Goal: Transaction & Acquisition: Purchase product/service

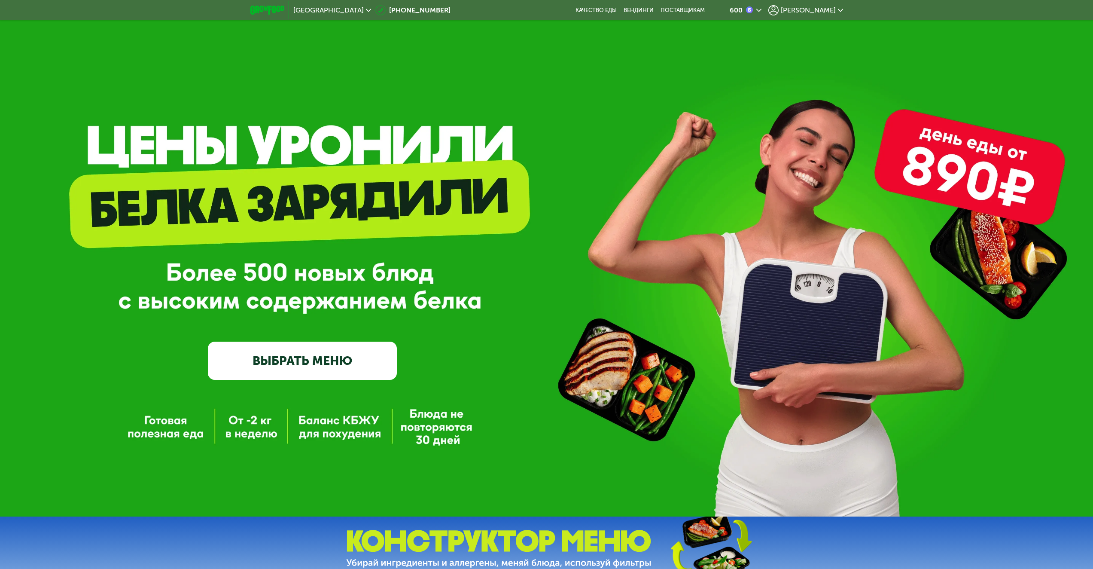
click at [343, 361] on link "ВЫБРАТЬ МЕНЮ" at bounding box center [302, 360] width 189 height 38
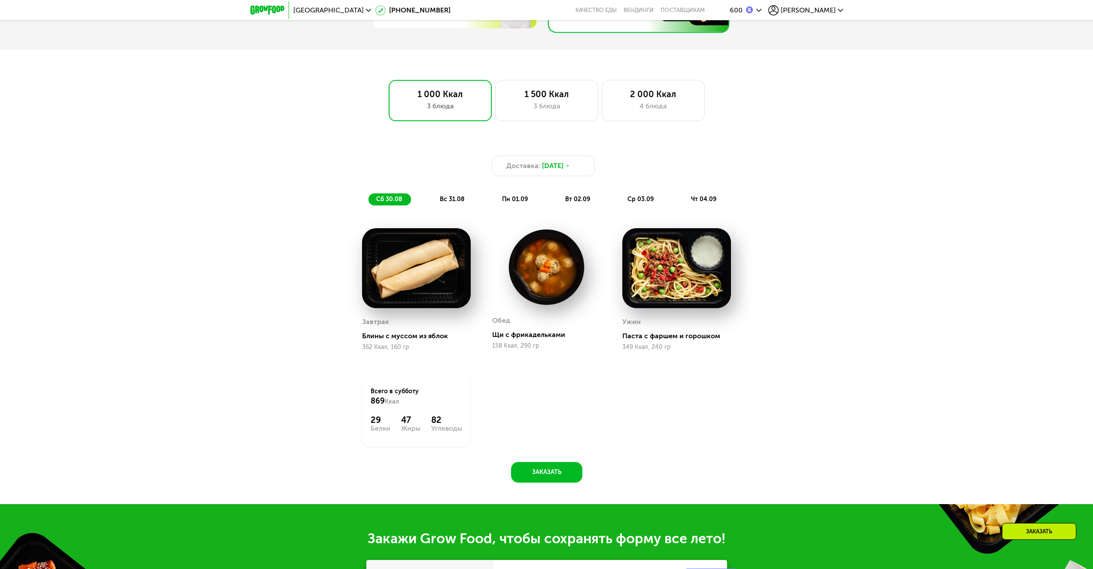
scroll to position [625, 0]
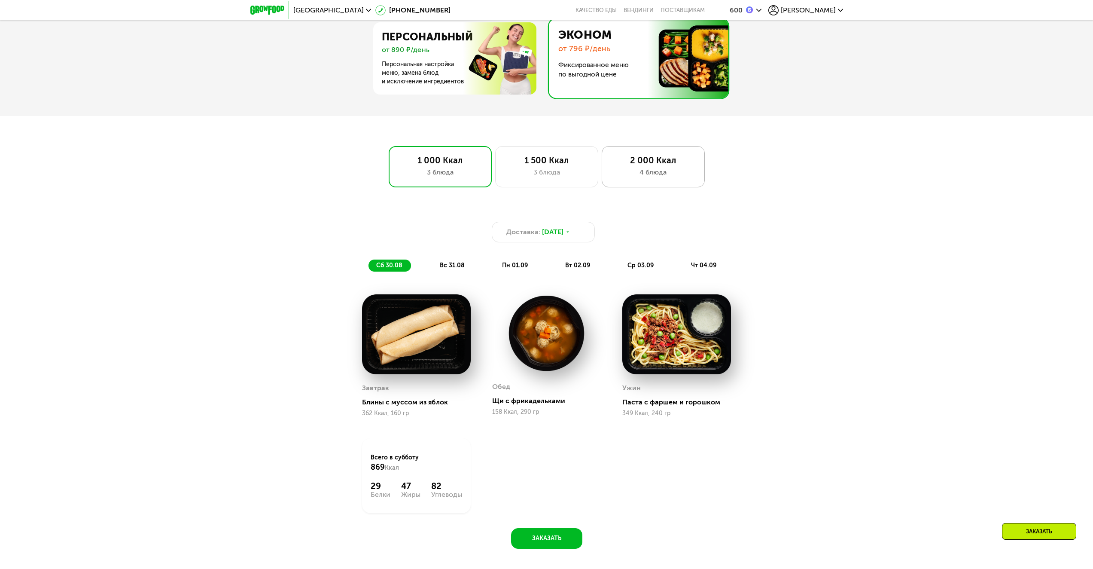
click at [673, 174] on div "4 блюда" at bounding box center [653, 172] width 85 height 10
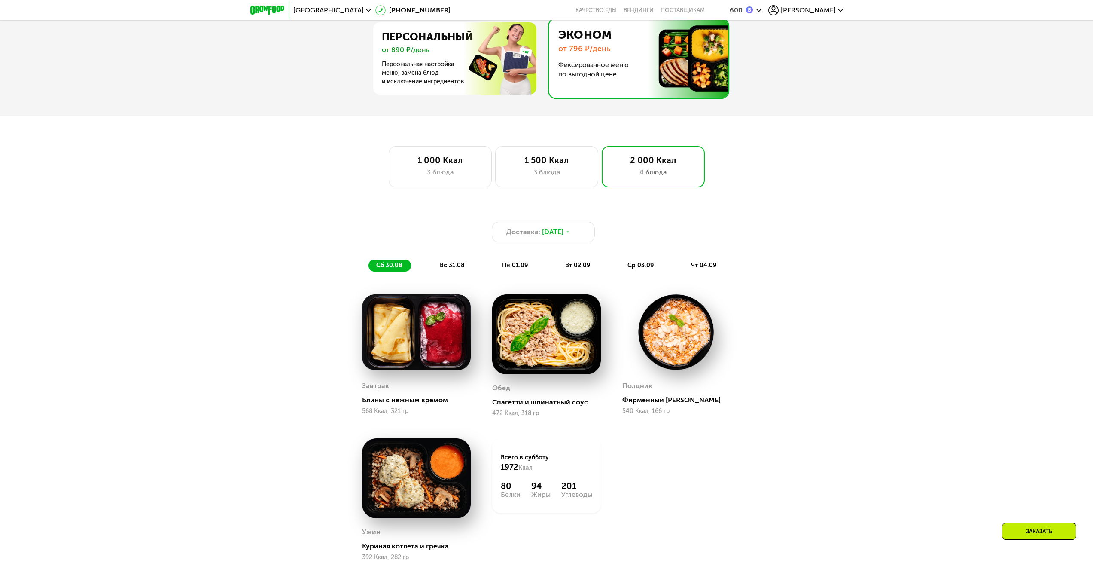
scroll to position [797, 0]
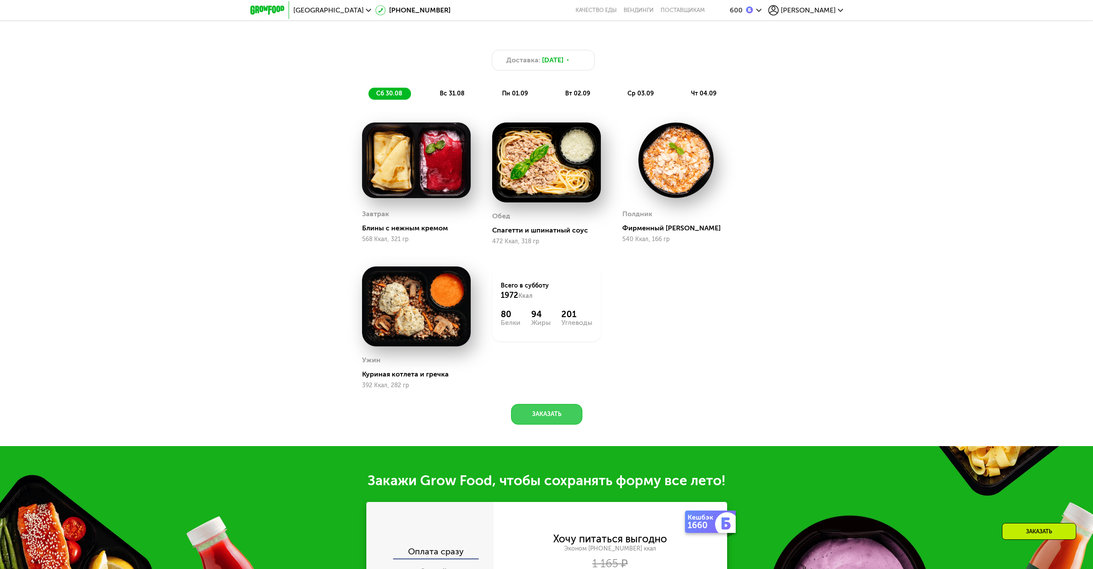
click at [540, 414] on button "Заказать" at bounding box center [546, 414] width 71 height 21
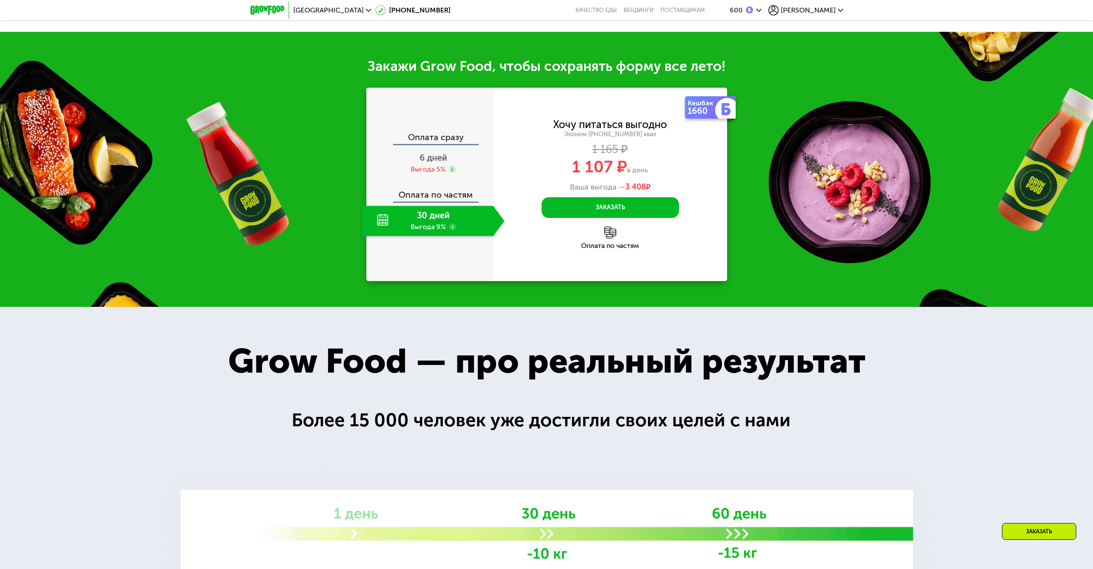
scroll to position [1246, 0]
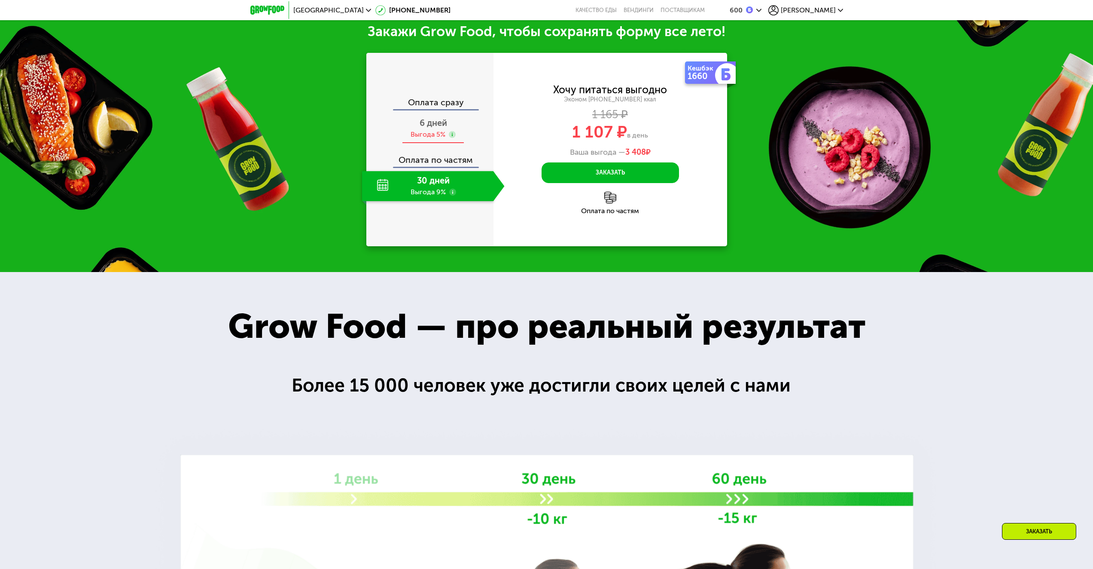
click at [447, 133] on div "Выгода 5%" at bounding box center [433, 134] width 45 height 9
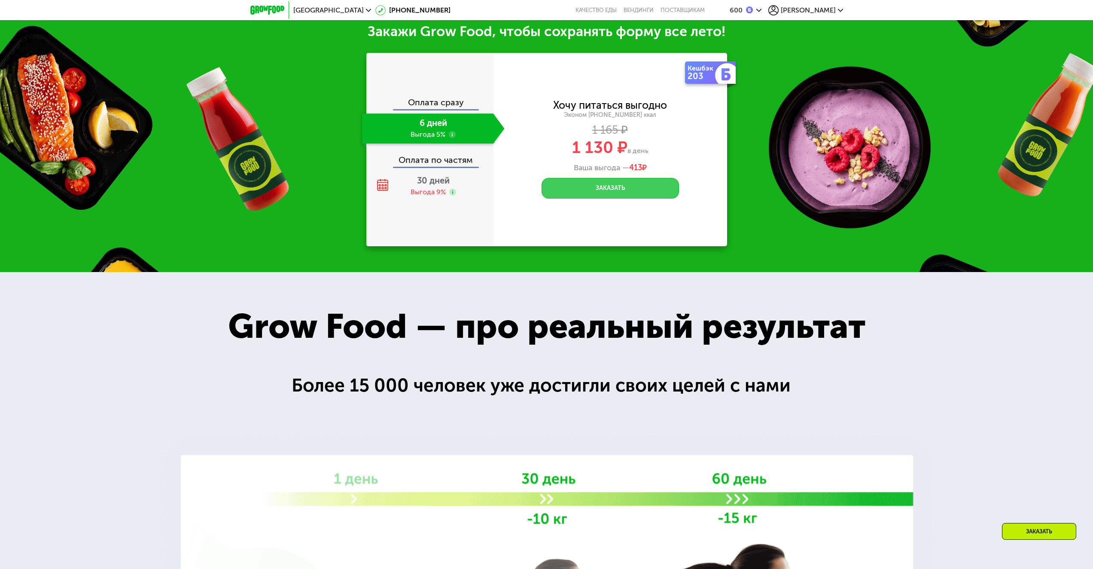
click at [577, 191] on button "Заказать" at bounding box center [610, 188] width 137 height 21
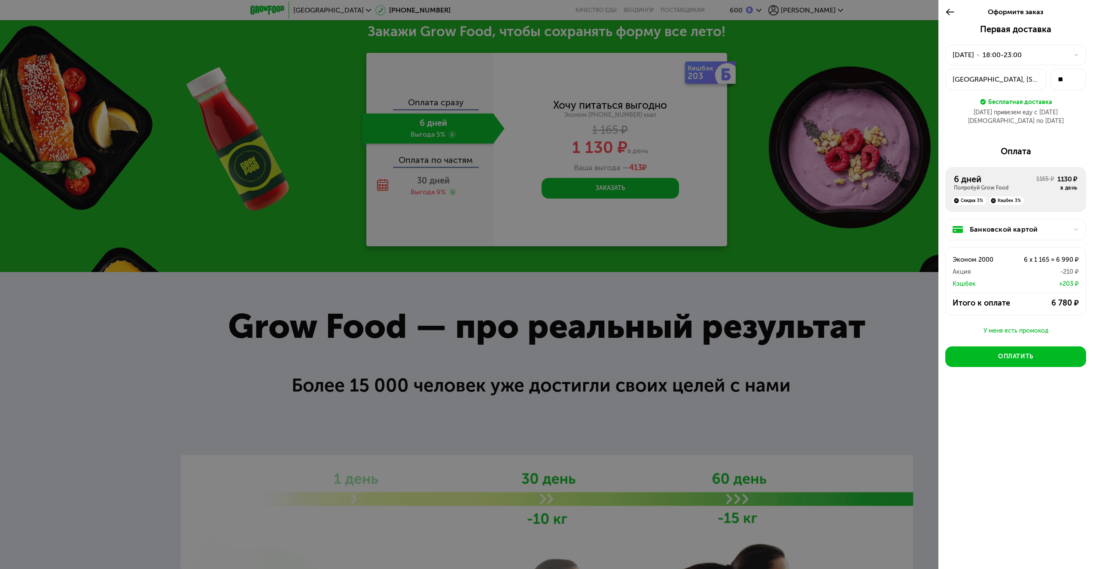
click at [1079, 54] on icon at bounding box center [1076, 54] width 5 height 5
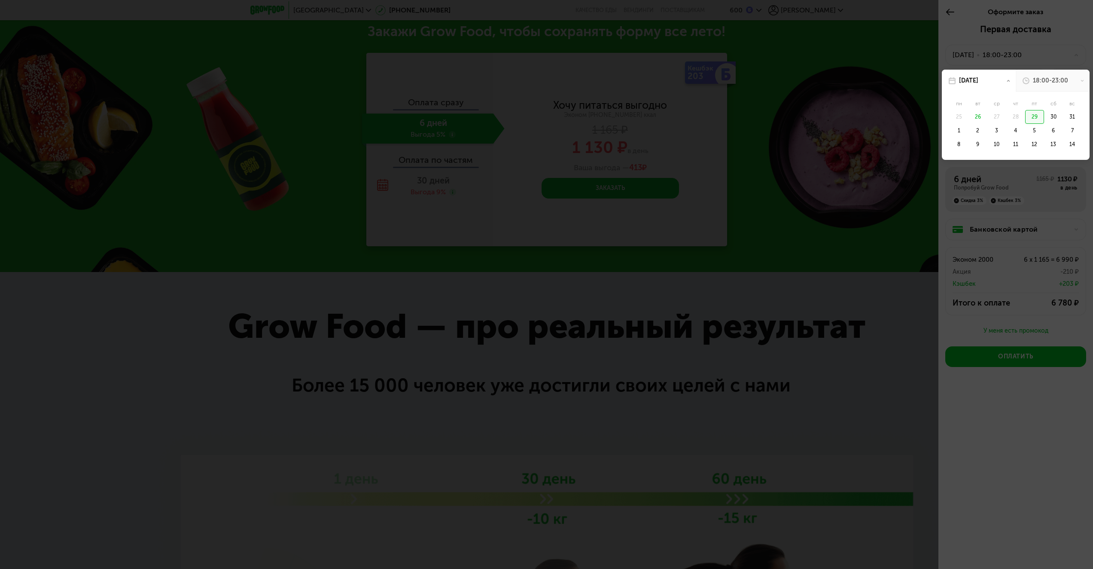
click at [884, 93] on div at bounding box center [546, 284] width 1093 height 569
